Goal: Find specific page/section: Find specific page/section

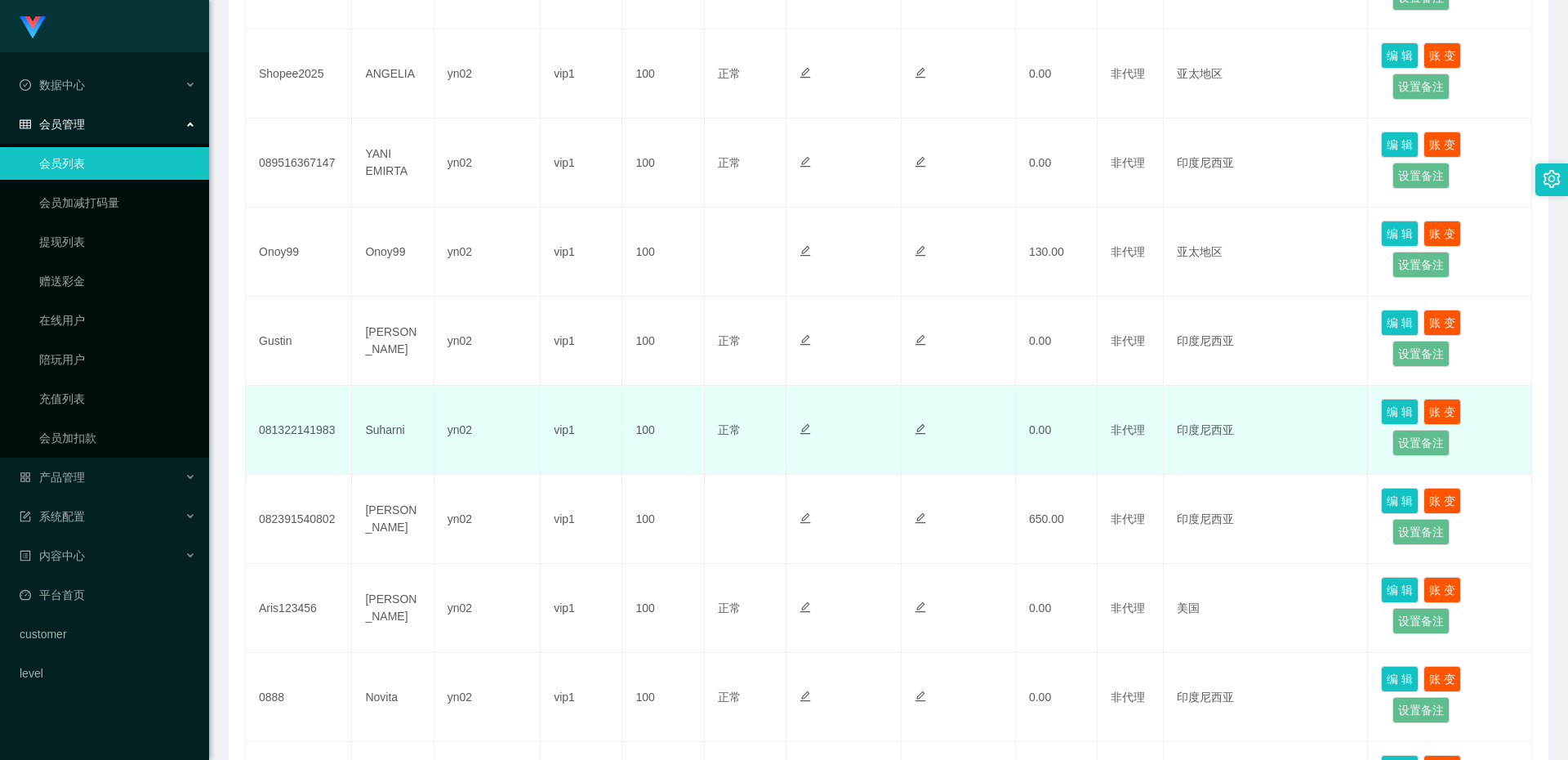
scroll to position [654, 0]
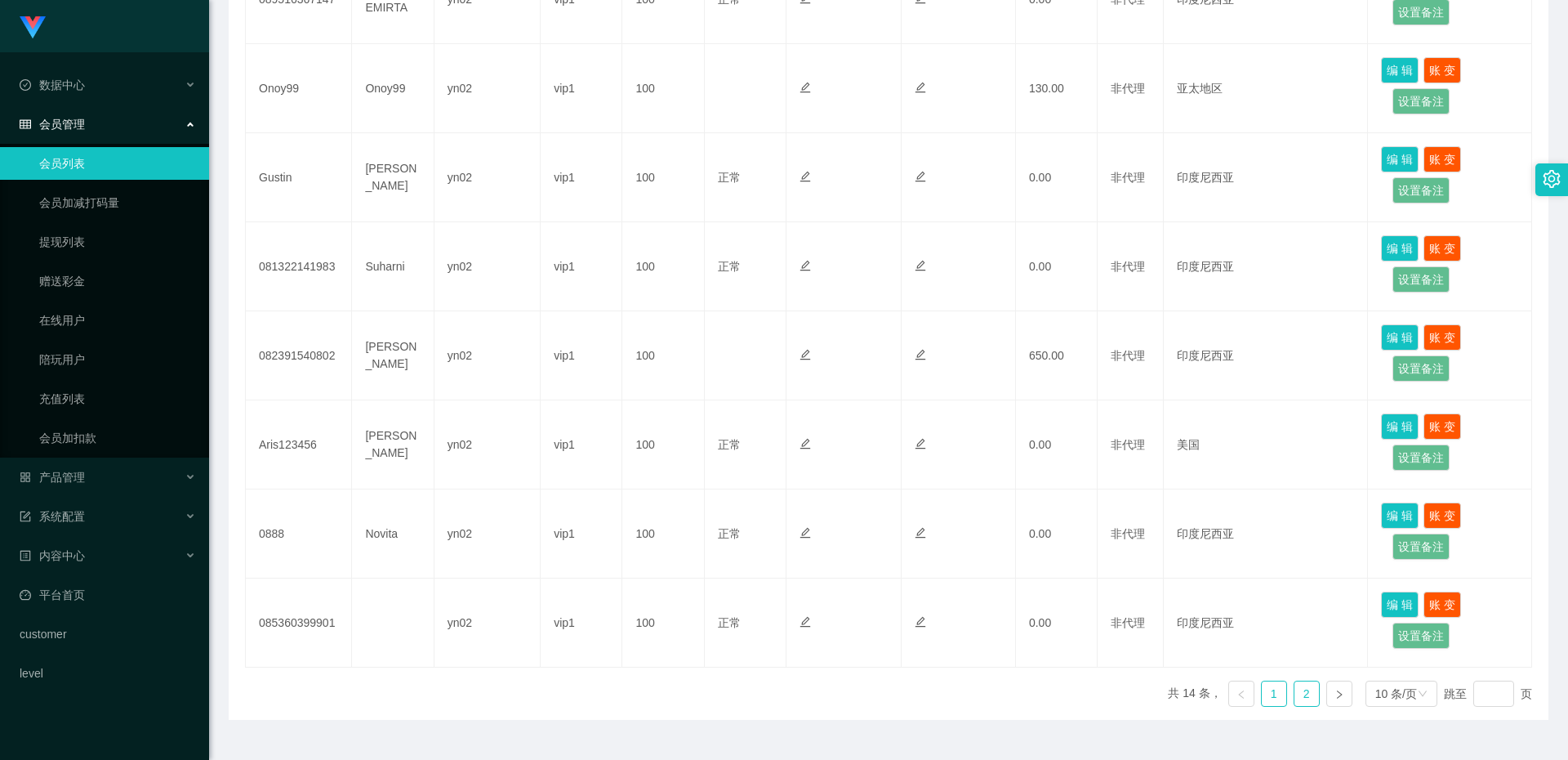
click at [1300, 694] on link "2" at bounding box center [1306, 693] width 25 height 25
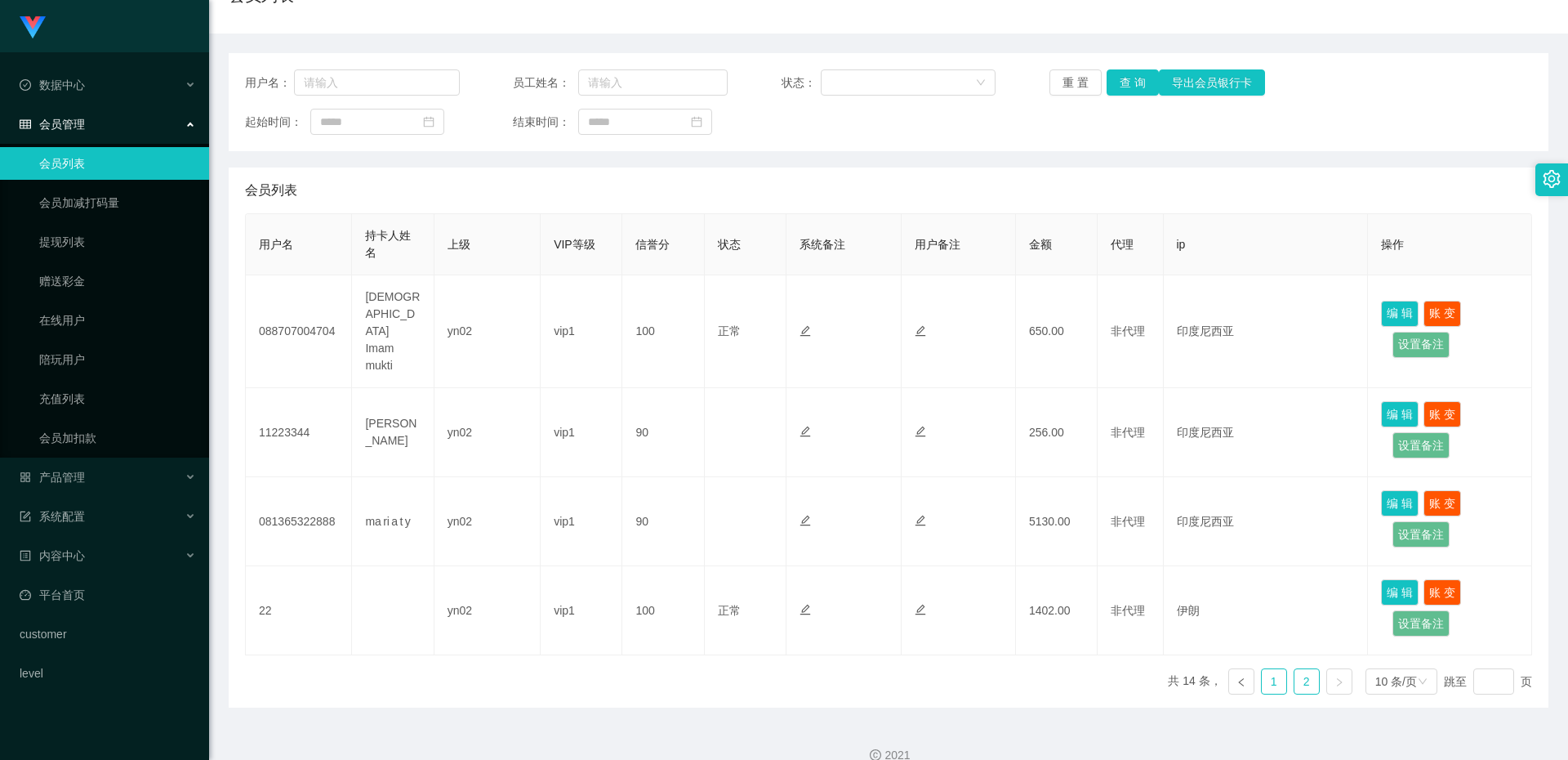
click at [1262, 668] on link "1" at bounding box center [1274, 680] width 25 height 25
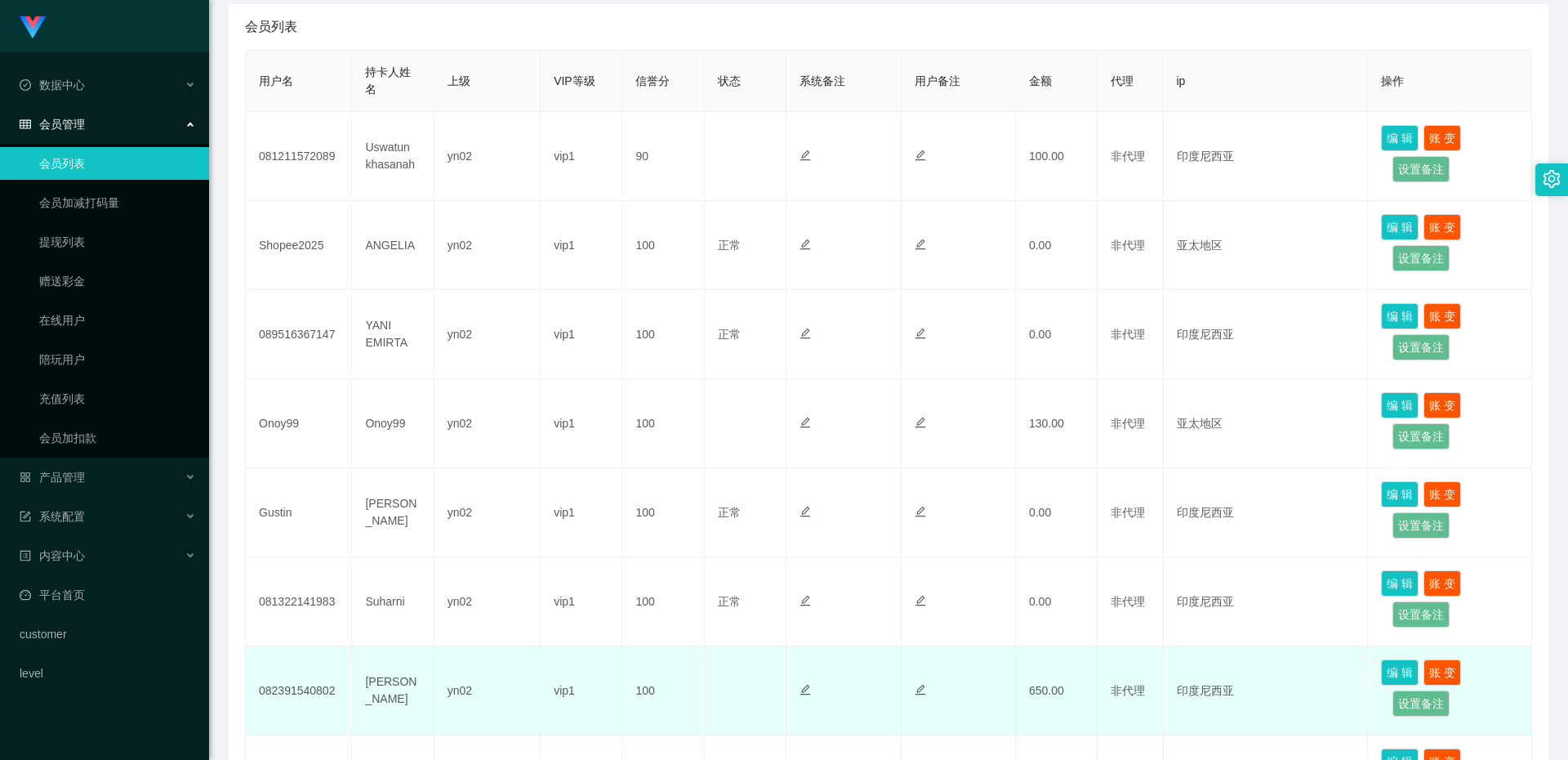
scroll to position [645, 0]
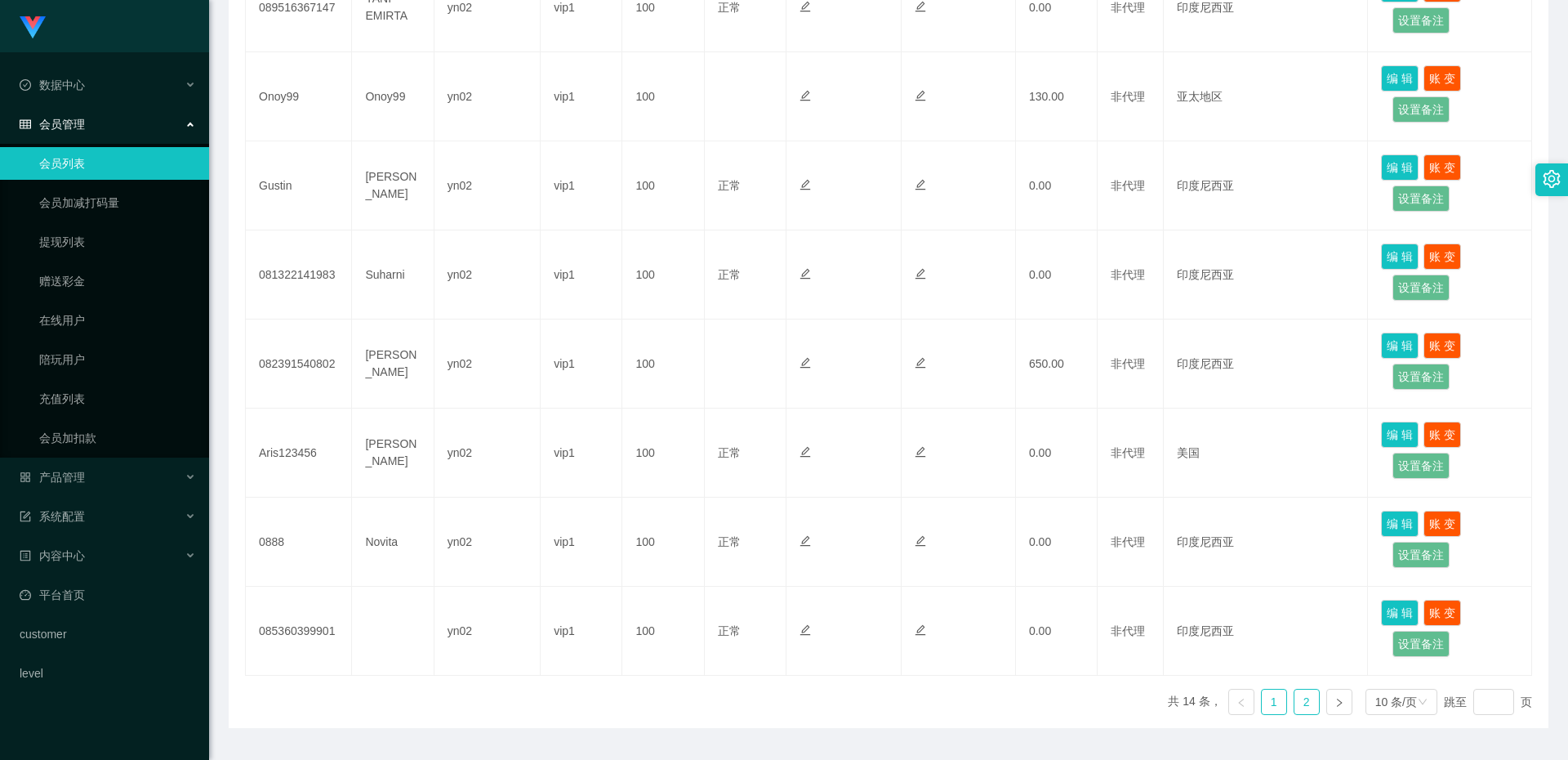
click at [1294, 700] on link "2" at bounding box center [1306, 701] width 25 height 25
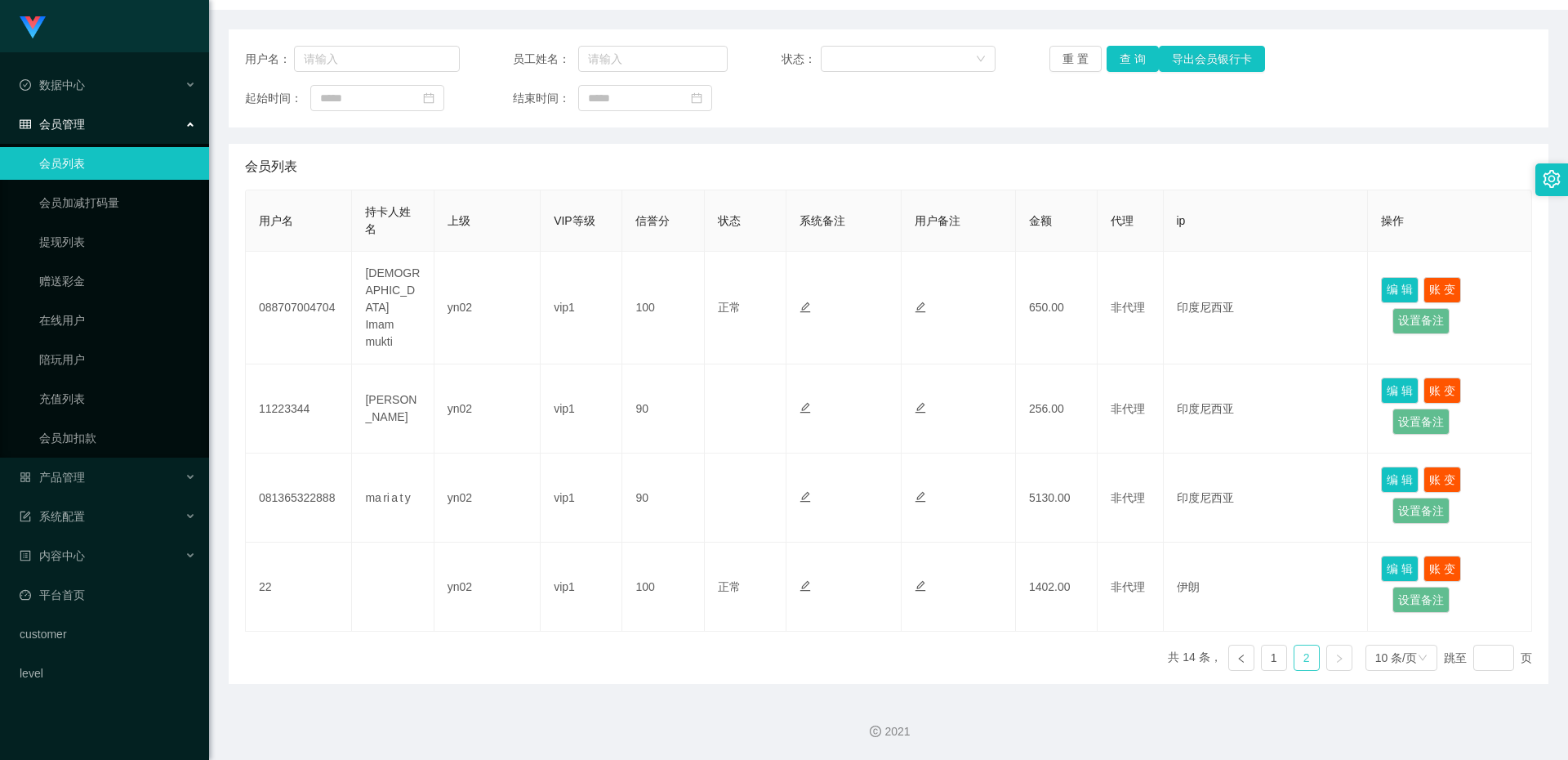
scroll to position [156, 0]
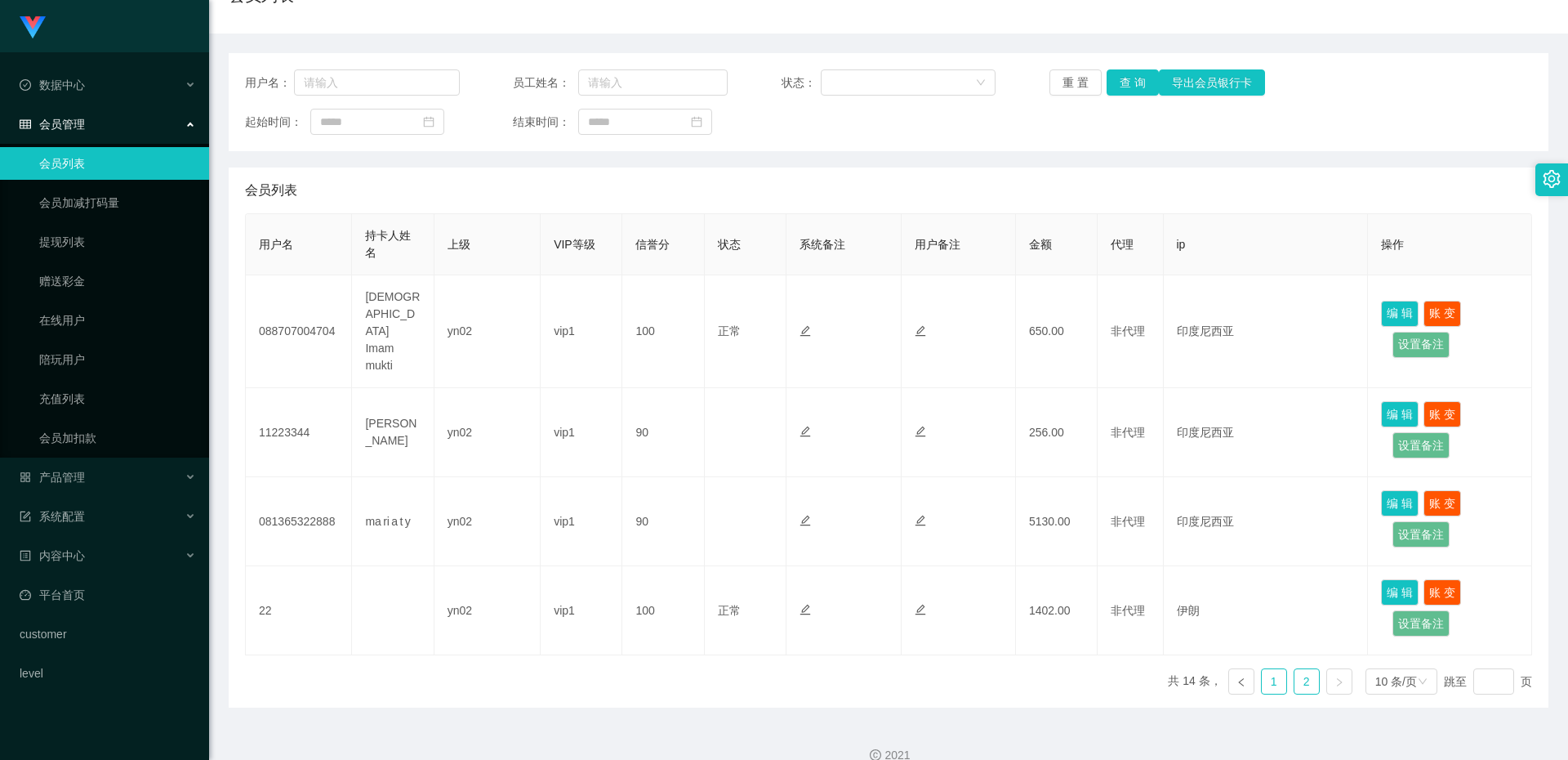
click at [1262, 668] on link "1" at bounding box center [1274, 680] width 25 height 25
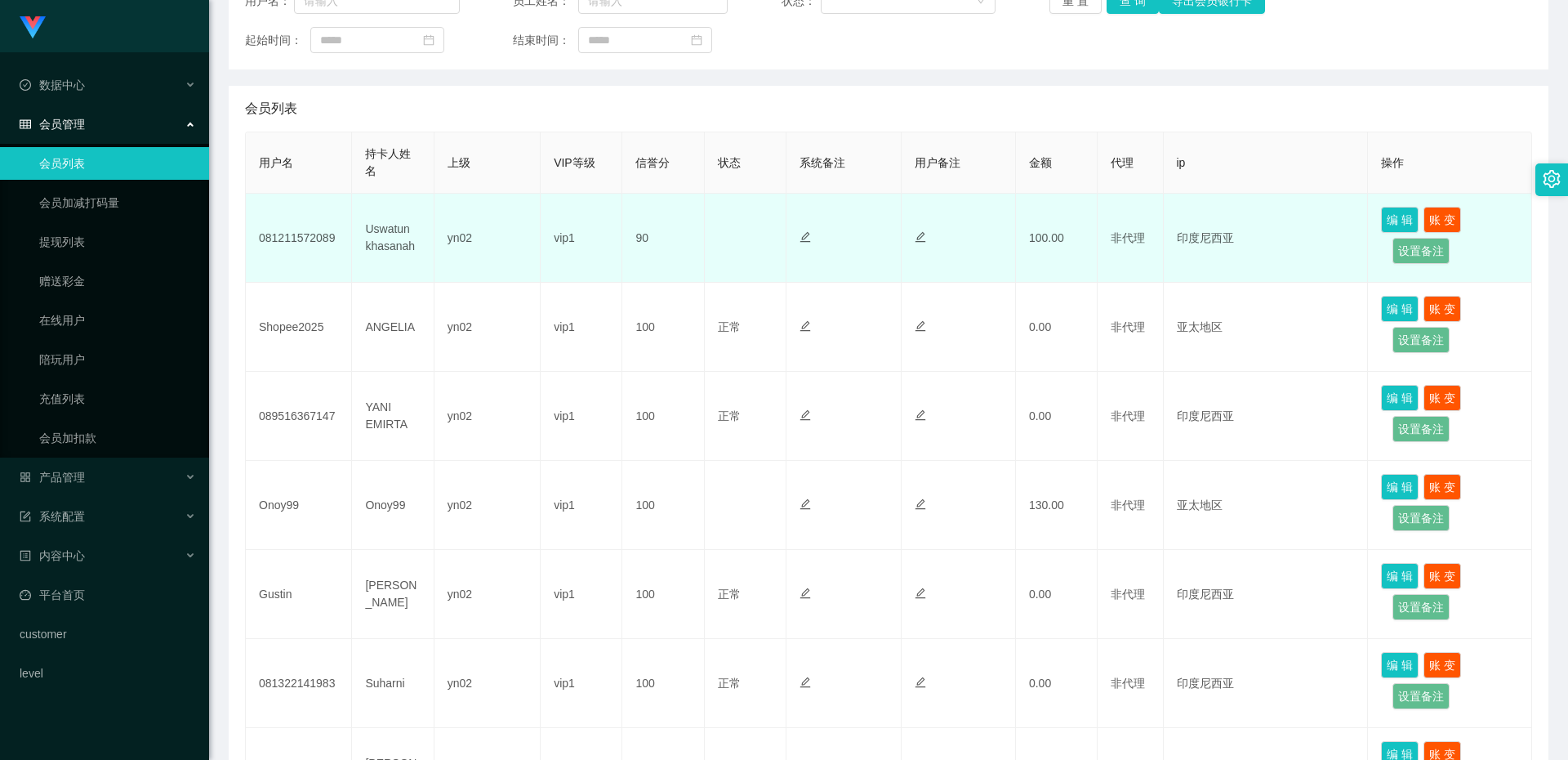
scroll to position [0, 0]
